Goal: Find specific page/section: Find specific page/section

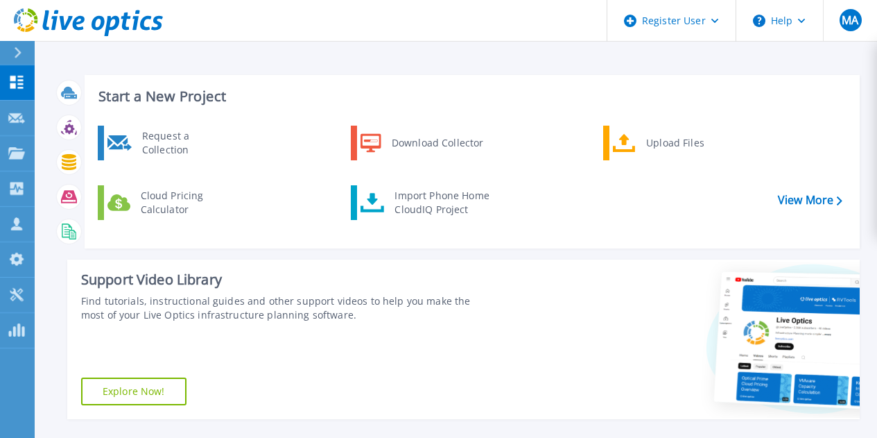
click at [20, 53] on icon at bounding box center [18, 52] width 8 height 11
click at [20, 53] on button at bounding box center [17, 53] width 35 height 24
click at [27, 64] on div at bounding box center [23, 53] width 22 height 24
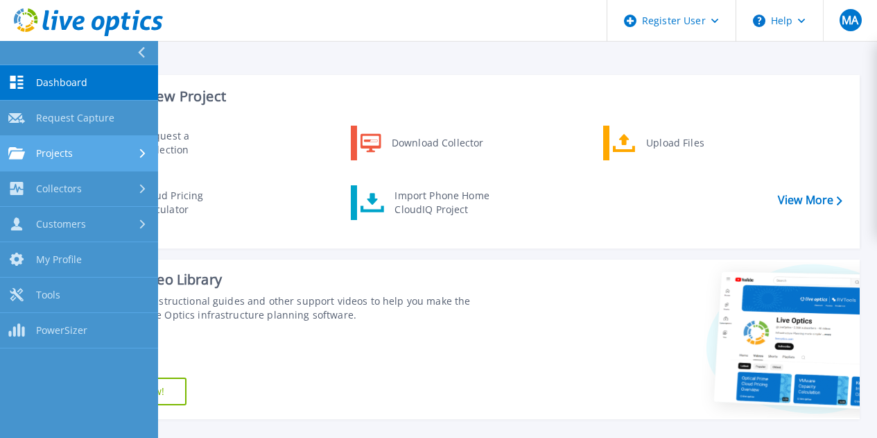
click at [44, 159] on span "Projects" at bounding box center [54, 153] width 37 height 12
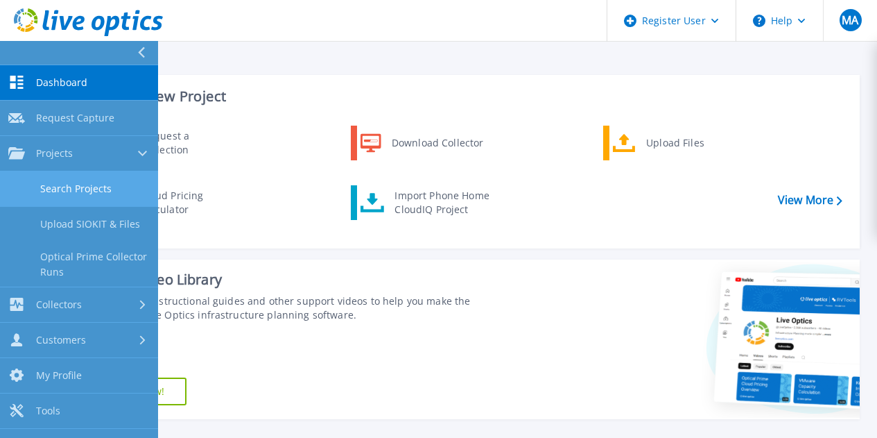
click at [105, 179] on link "Search Projects" at bounding box center [79, 188] width 158 height 35
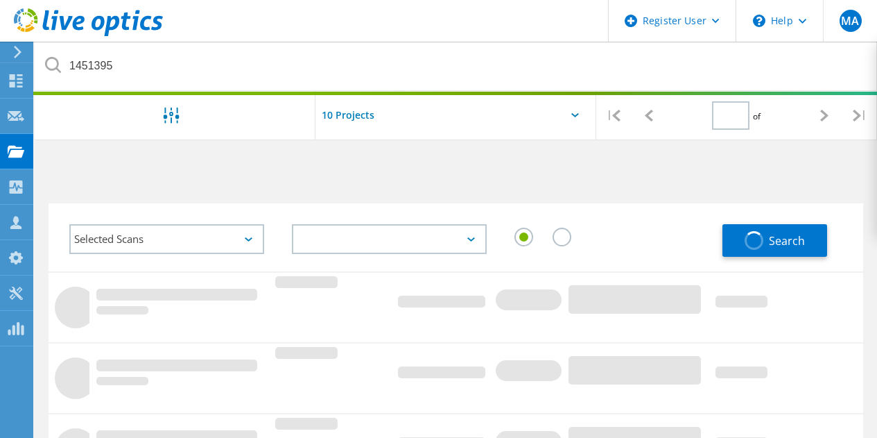
type input "1"
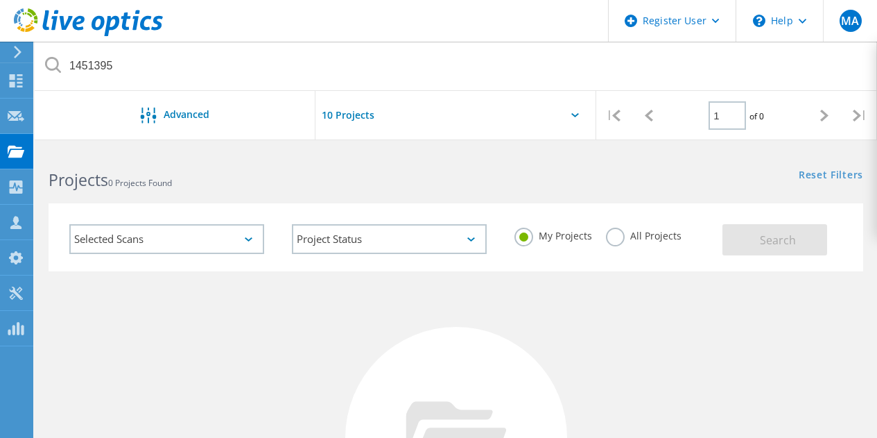
click at [622, 234] on label "All Projects" at bounding box center [644, 234] width 76 height 13
click at [0, 0] on input "All Projects" at bounding box center [0, 0] width 0 height 0
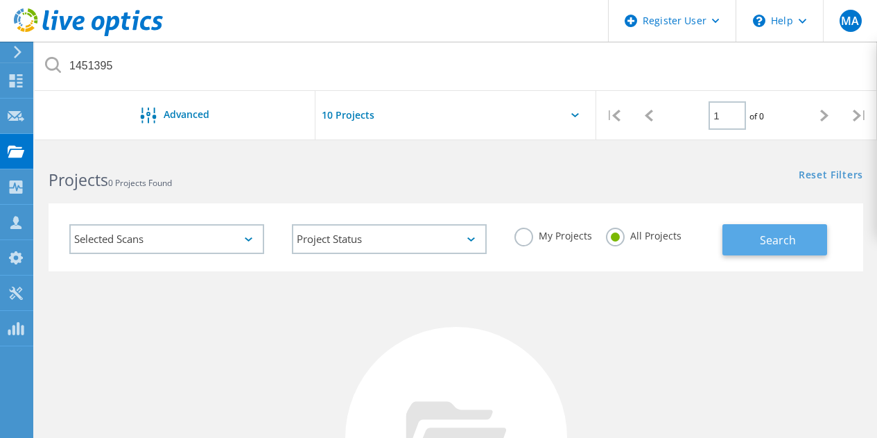
click at [759, 250] on button "Search" at bounding box center [775, 239] width 105 height 31
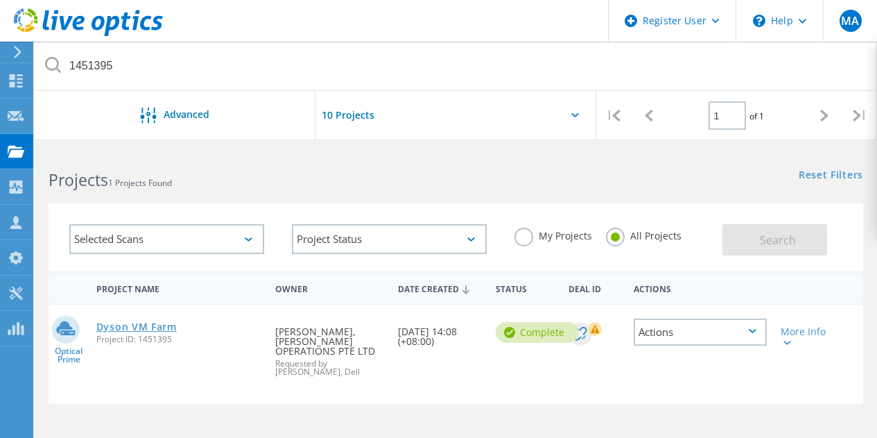
click at [130, 330] on link "Dyson VM Farm" at bounding box center [136, 327] width 80 height 10
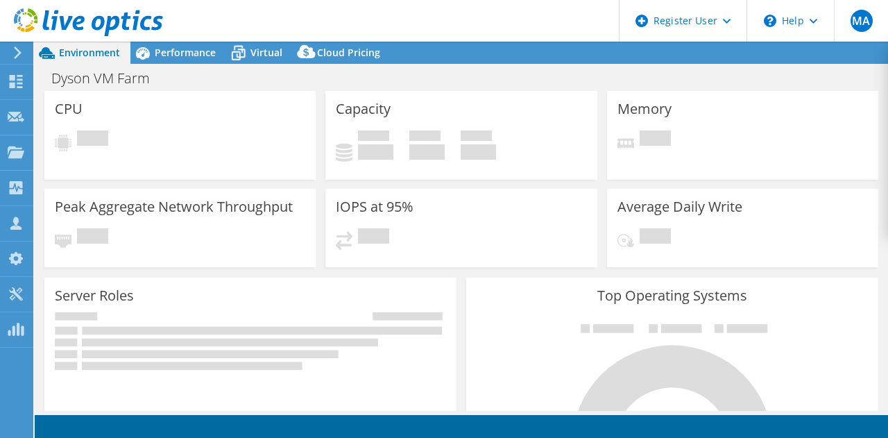
scroll to position [185, 0]
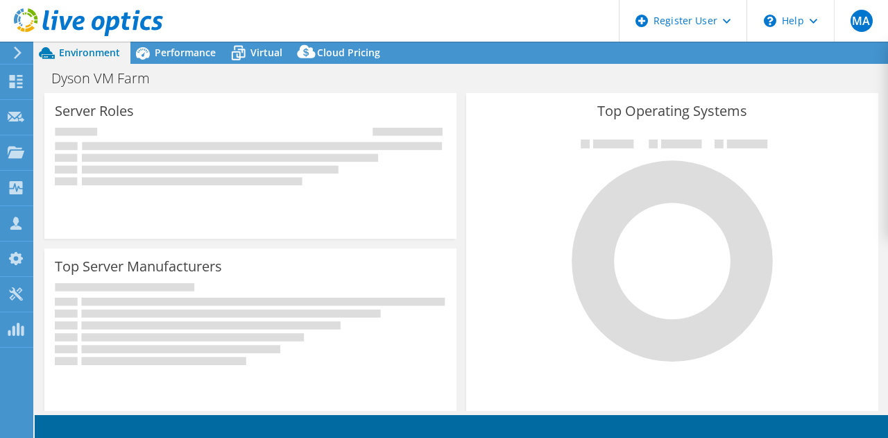
select select "[GEOGRAPHIC_DATA]"
select select "USD"
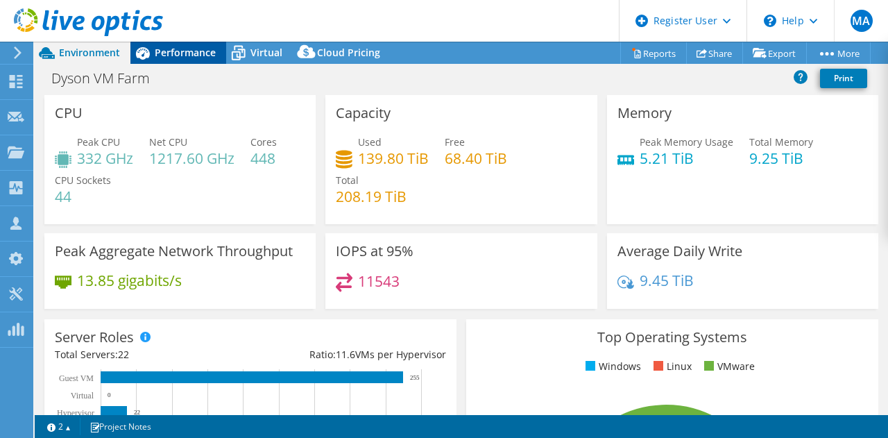
click at [195, 55] on span "Performance" at bounding box center [185, 52] width 61 height 13
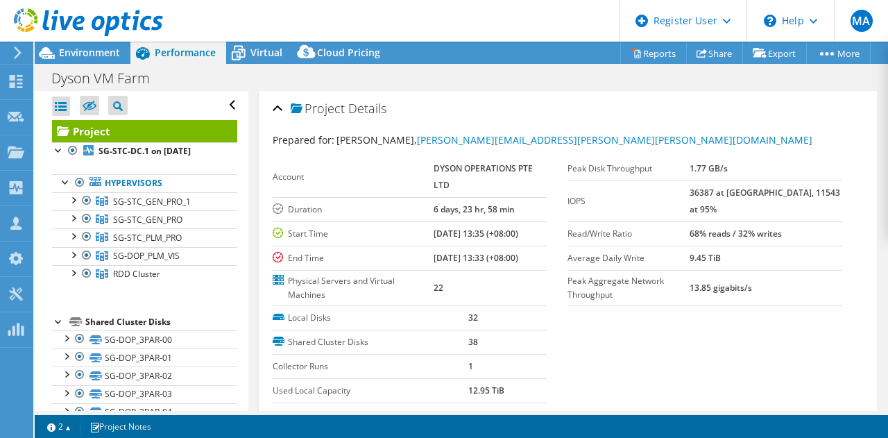
scroll to position [185, 0]
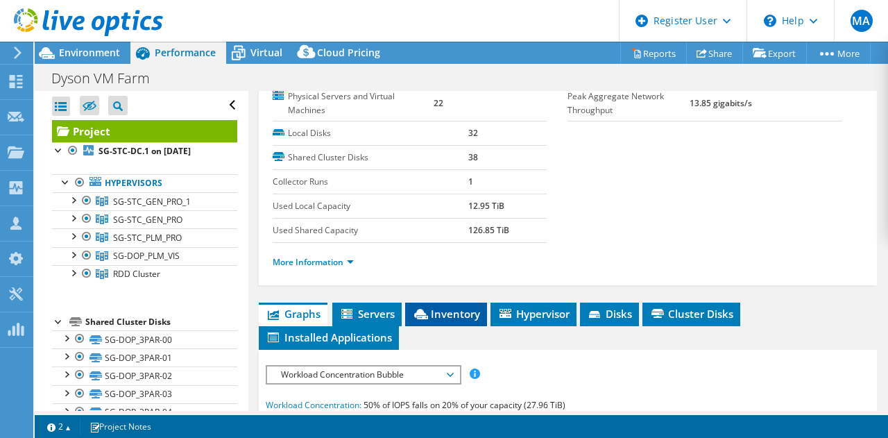
click at [448, 308] on span "Inventory" at bounding box center [446, 314] width 68 height 14
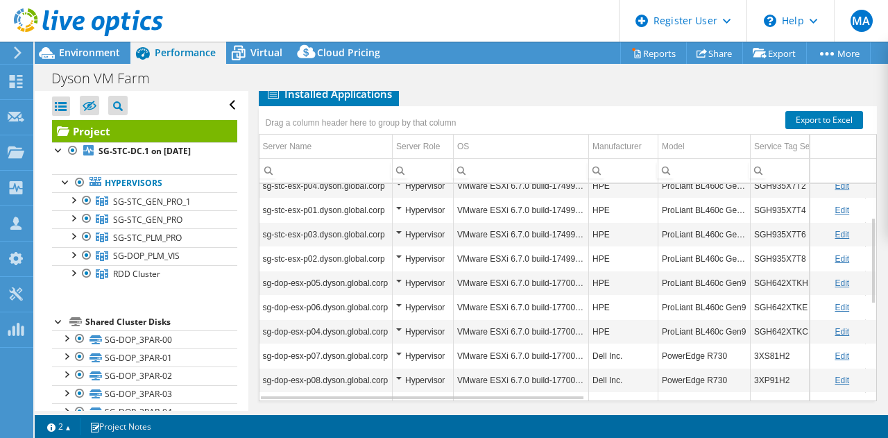
scroll to position [447, 0]
